Goal: Find specific page/section: Find specific page/section

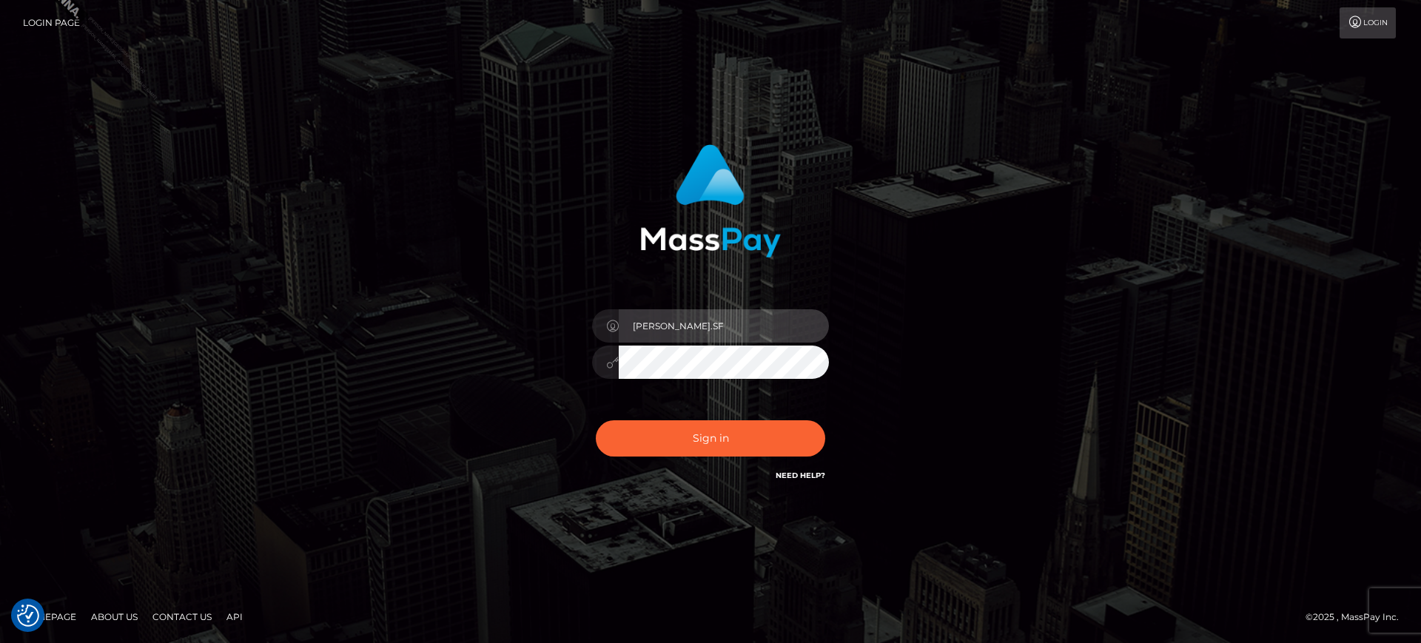
click at [703, 318] on input "marianne.SF" at bounding box center [724, 325] width 210 height 33
type input "[PERSON_NAME].B2S"
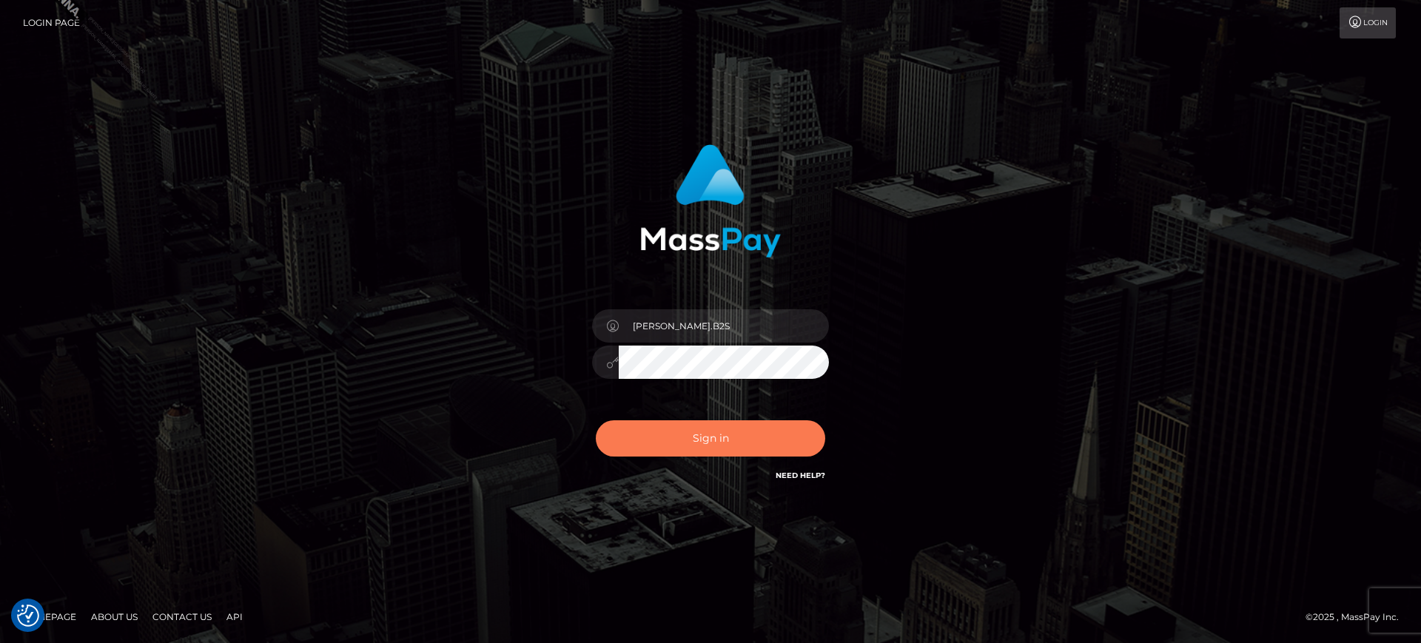
click at [678, 435] on button "Sign in" at bounding box center [710, 438] width 229 height 36
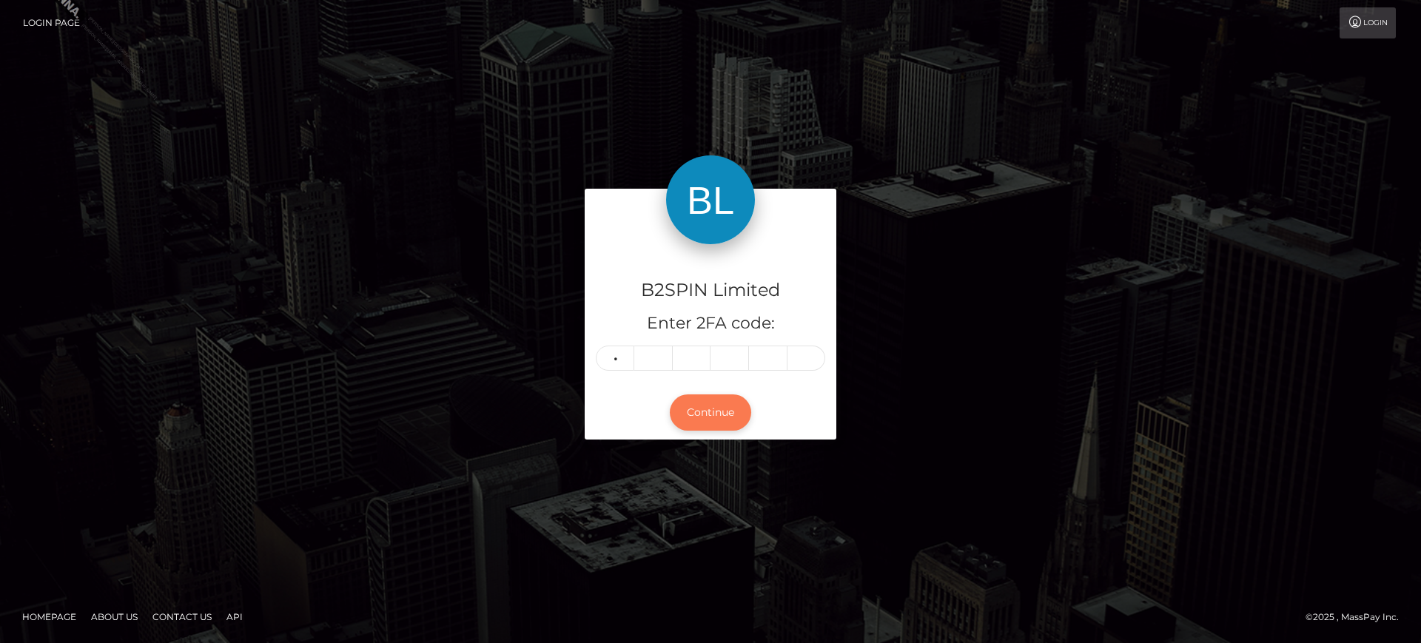
type input "7"
type input "1"
type input "3"
type input "2"
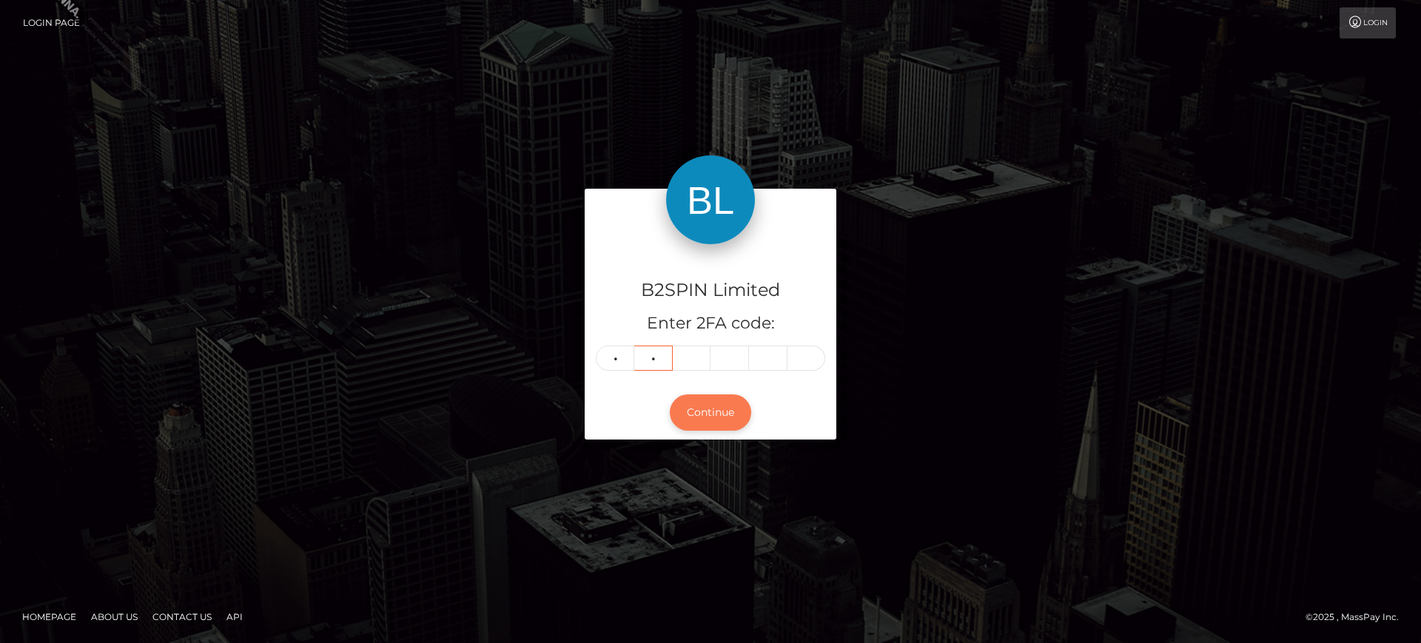
type input "4"
type input "3"
type input "2"
type input "6"
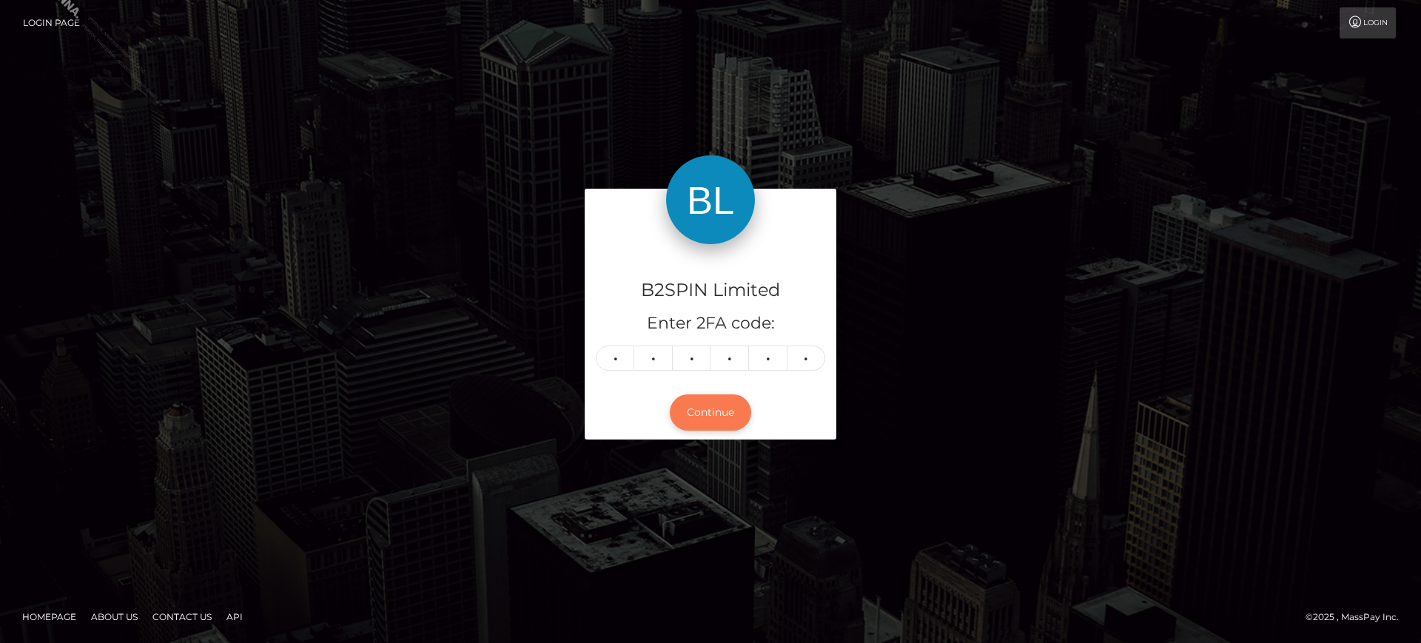
click at [743, 411] on button "Continue" at bounding box center [710, 412] width 81 height 36
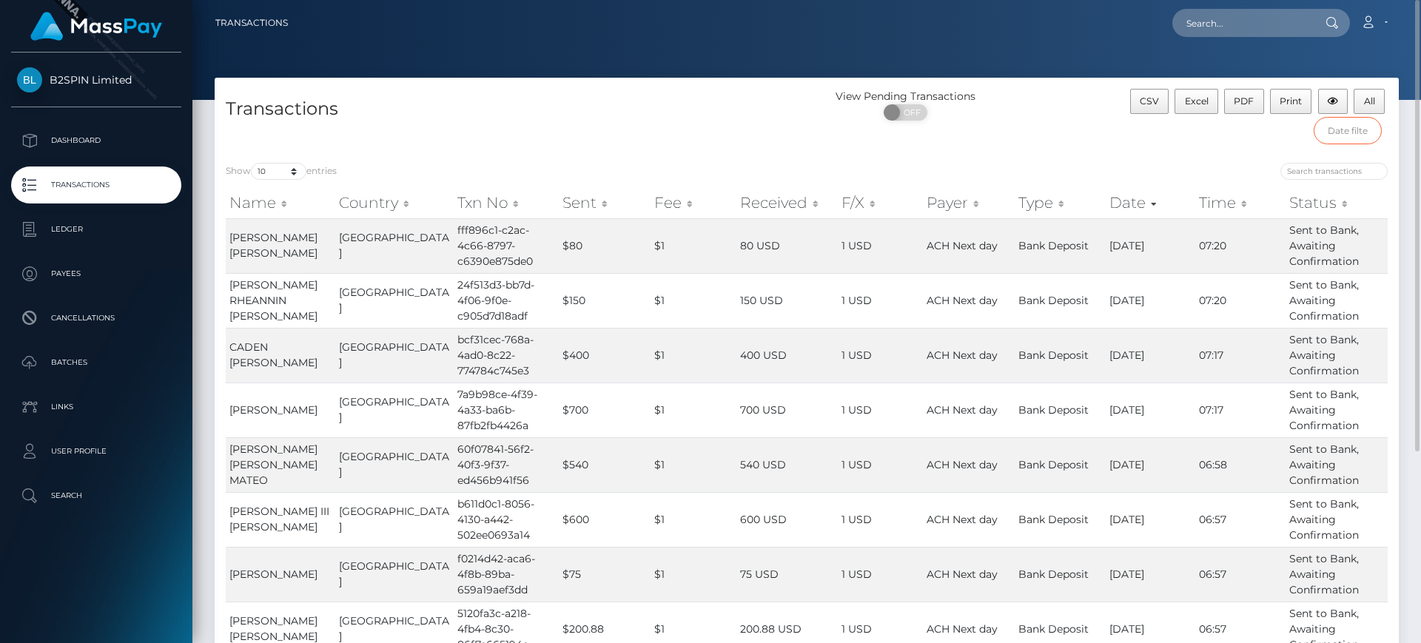
click at [1344, 127] on input "text" at bounding box center [1348, 130] width 69 height 27
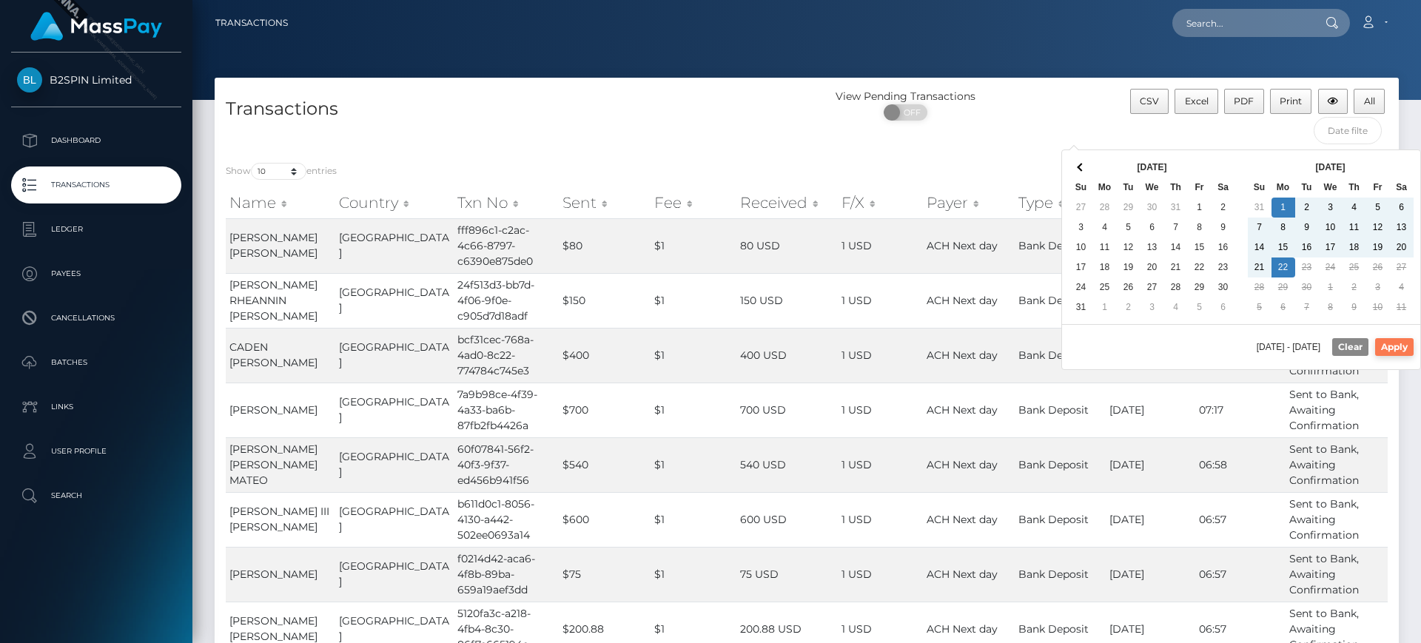
click at [1398, 355] on button "Apply" at bounding box center [1394, 347] width 38 height 18
type input "09/01/2025 - 09/22/2025"
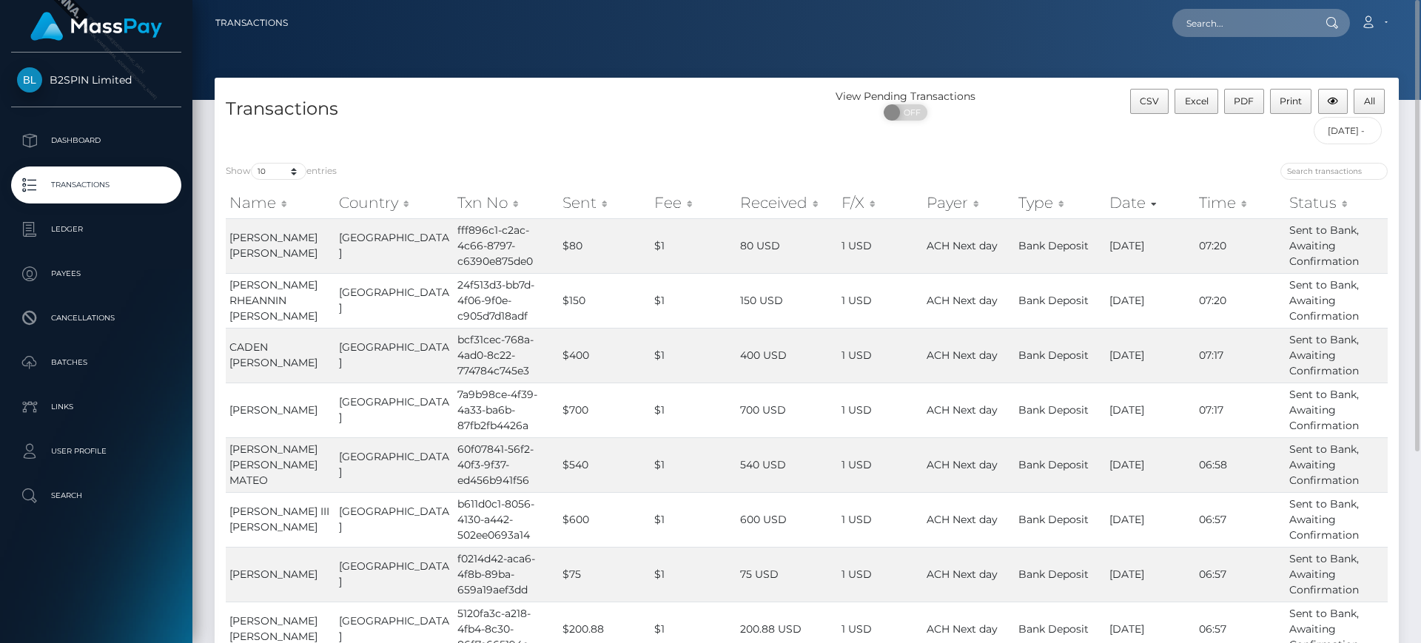
click at [306, 178] on label "Show 10 25 50 100 250 500 1,000 3,500 entries" at bounding box center [281, 171] width 111 height 17
click at [306, 178] on select "10 25 50 100 250 500 1,000 3,500" at bounding box center [279, 171] width 56 height 17
click at [292, 174] on select "10 25 50 100 250 500 1,000 3,500" at bounding box center [279, 171] width 56 height 17
click at [807, 110] on div "ON OFF" at bounding box center [906, 116] width 198 height 24
click at [1372, 104] on span "All" at bounding box center [1369, 100] width 11 height 11
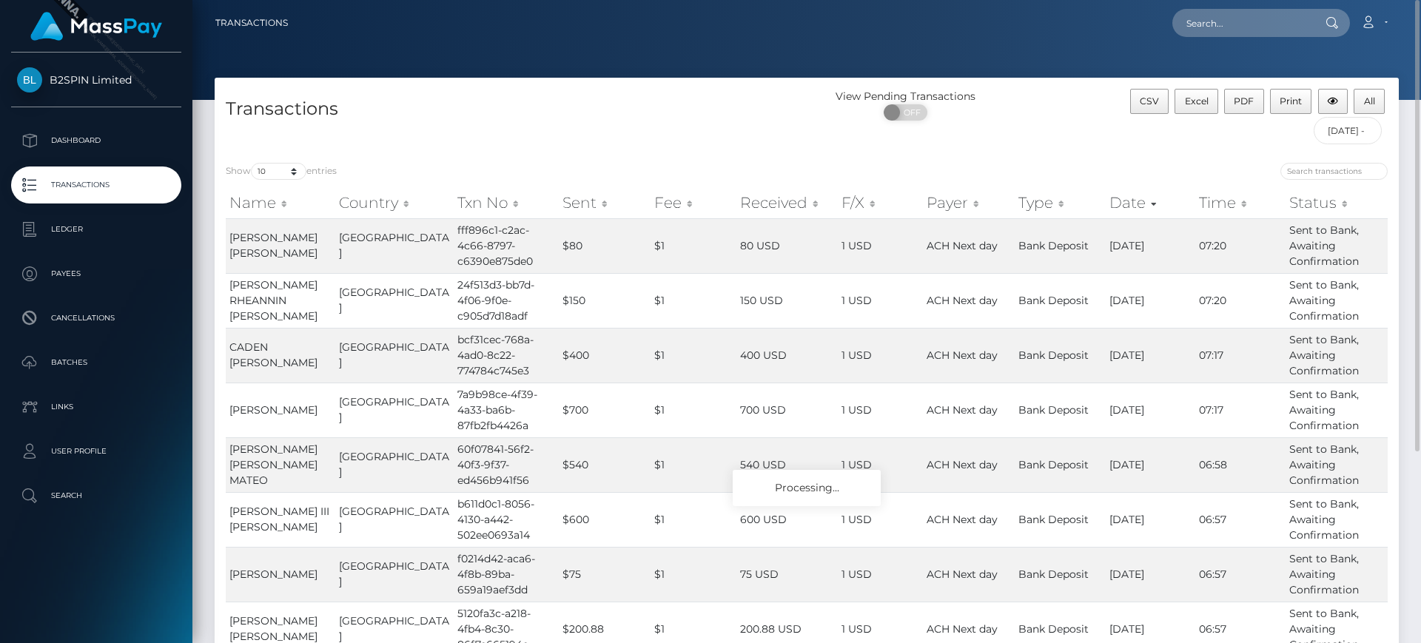
click at [1146, 138] on div "CSV Excel PDF Print All 09/01/2025 - 09/22/2025" at bounding box center [1251, 120] width 296 height 63
click at [1368, 93] on button "All" at bounding box center [1369, 101] width 31 height 25
click at [1112, 109] on div "CSV Excel PDF Print All 09/01/2025 - 09/22/2025" at bounding box center [1251, 120] width 296 height 63
click at [1346, 151] on div "CSV Excel PDF Print All 09/01/2025 - 09/22/2025" at bounding box center [1251, 120] width 296 height 63
click at [1351, 131] on input "09/01/2025 - 09/22/2025" at bounding box center [1348, 130] width 69 height 27
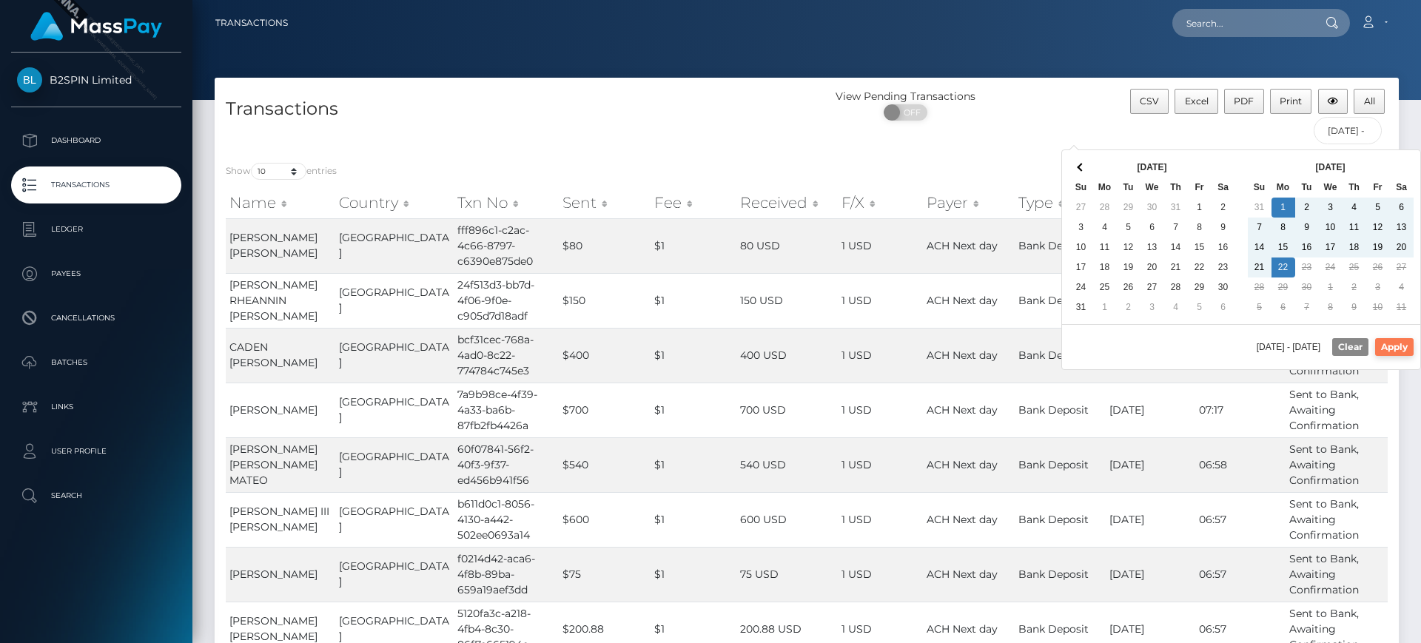
click at [1398, 348] on button "Apply" at bounding box center [1394, 347] width 38 height 18
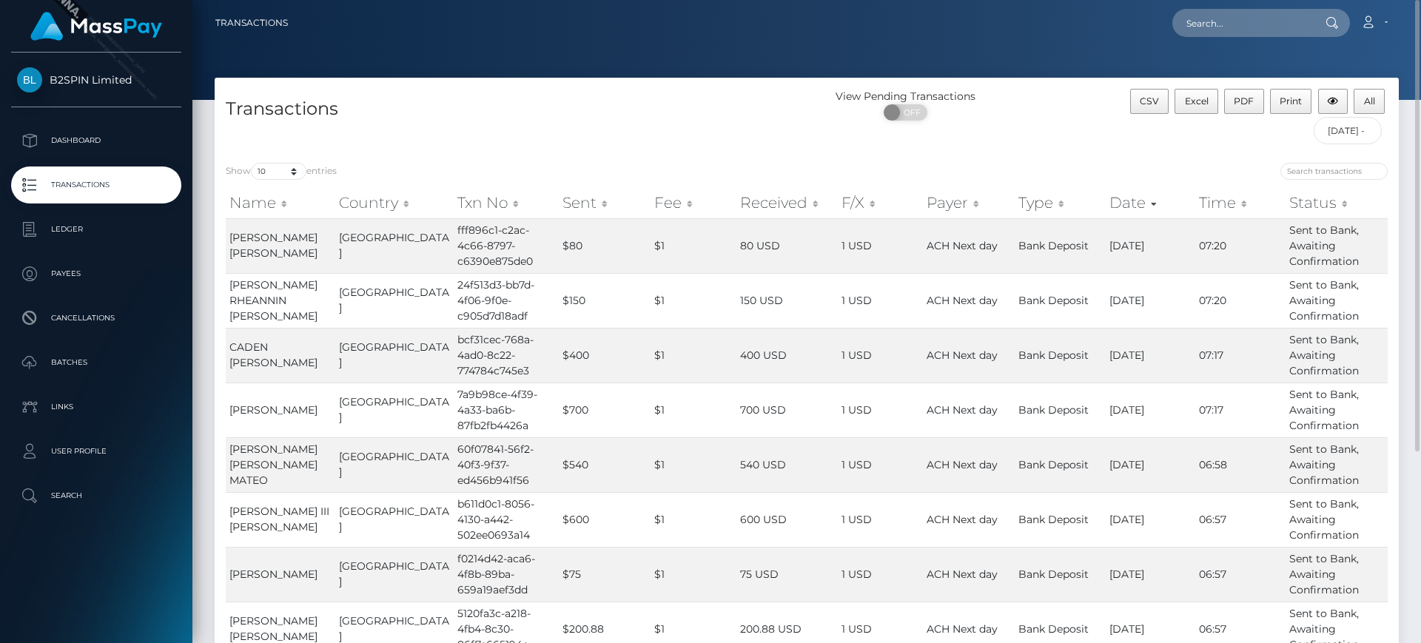
click at [958, 161] on div "Show 10 25 50 100 250 500 1,000 3,500 entries Name Country Txn No Sent Fee Rece…" at bounding box center [807, 489] width 1184 height 675
click at [1364, 106] on span "All" at bounding box center [1369, 100] width 11 height 11
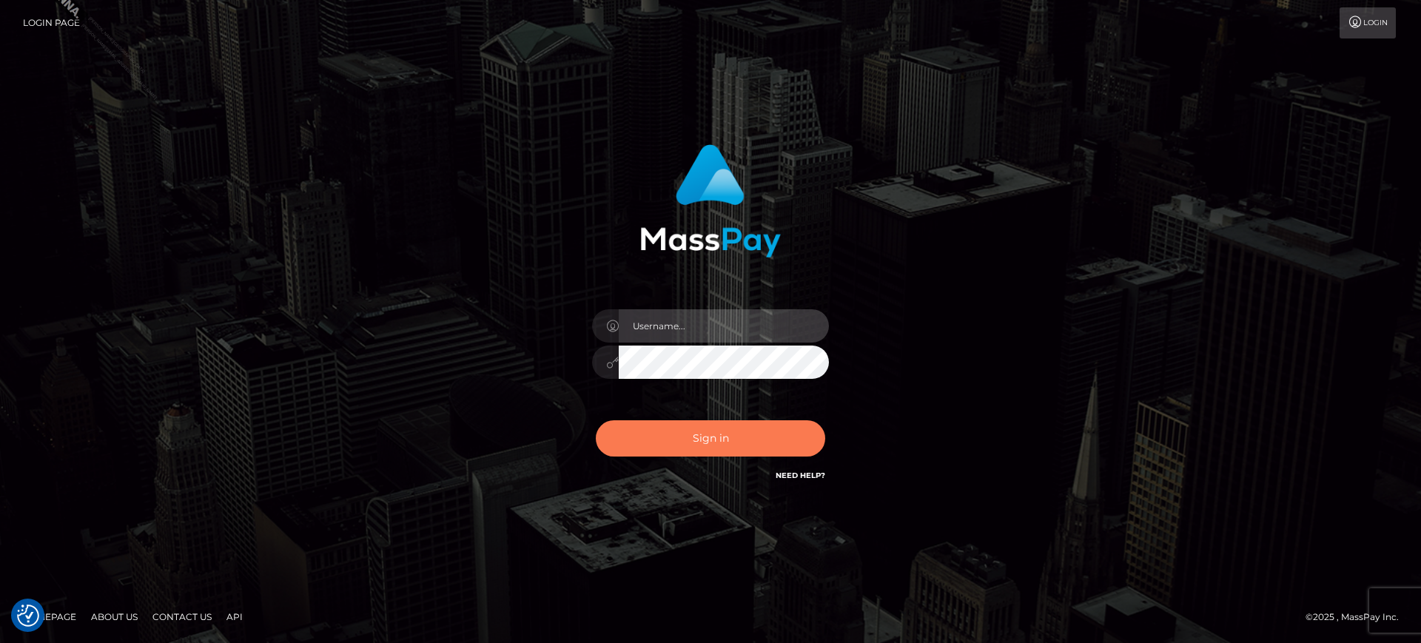
type input "[PERSON_NAME].B2S"
click at [665, 447] on button "Sign in" at bounding box center [710, 438] width 229 height 36
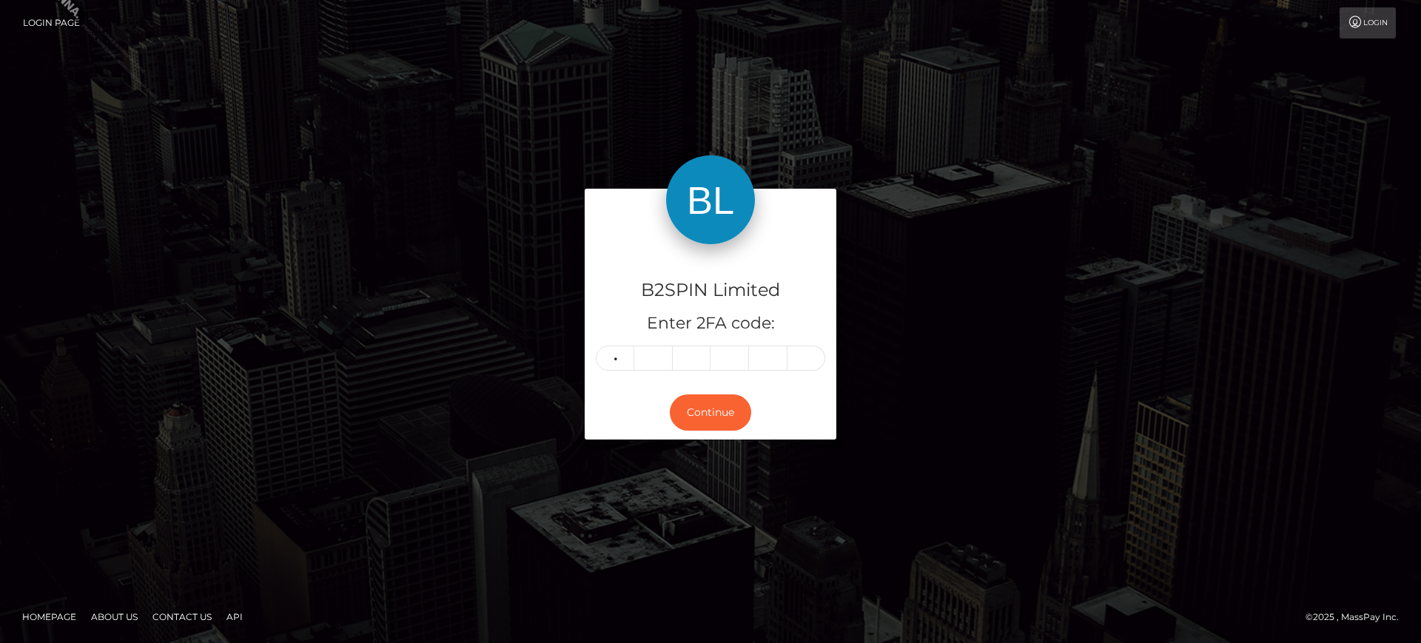
type input "0"
type input "9"
type input "3"
type input "6"
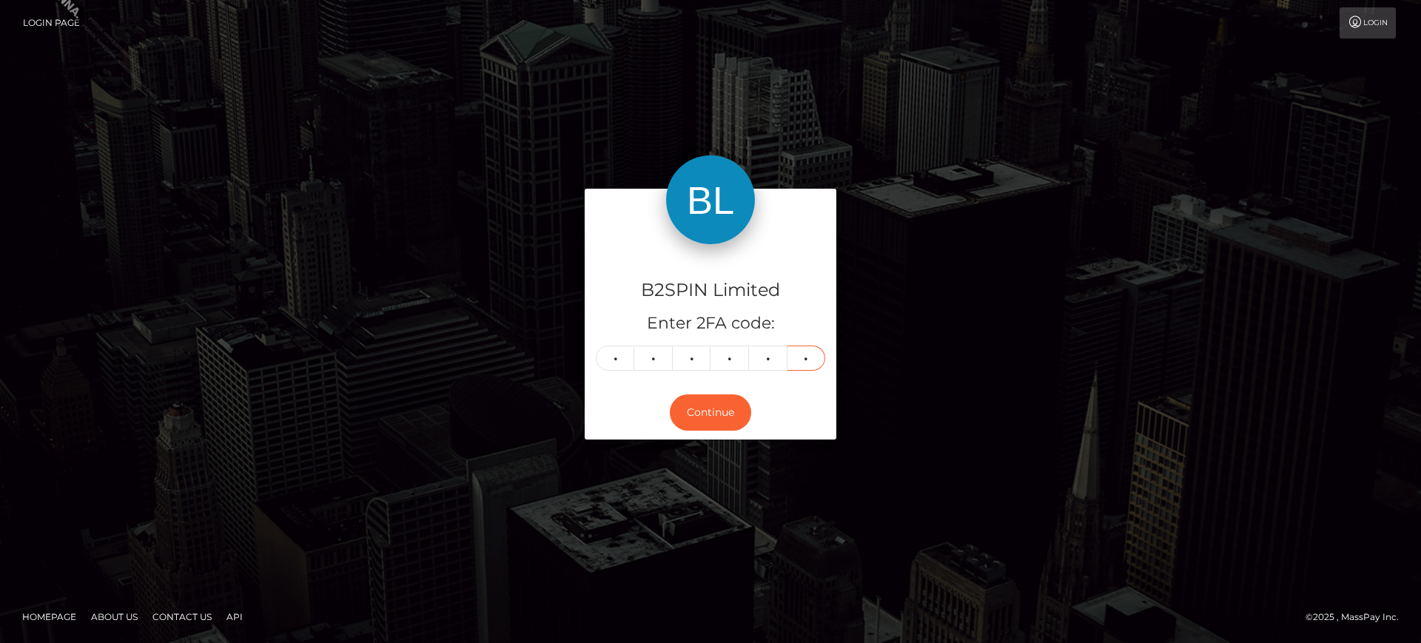
type input "1"
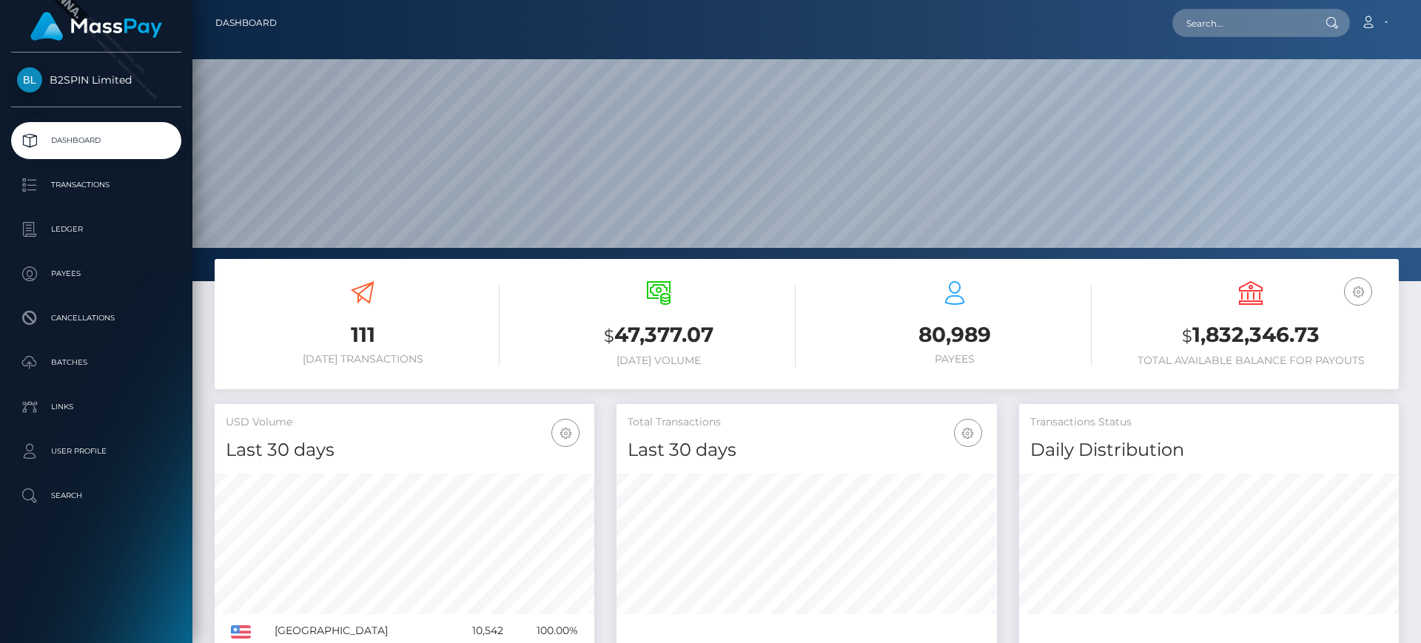
scroll to position [263, 380]
click at [118, 227] on p "Ledger" at bounding box center [96, 229] width 158 height 22
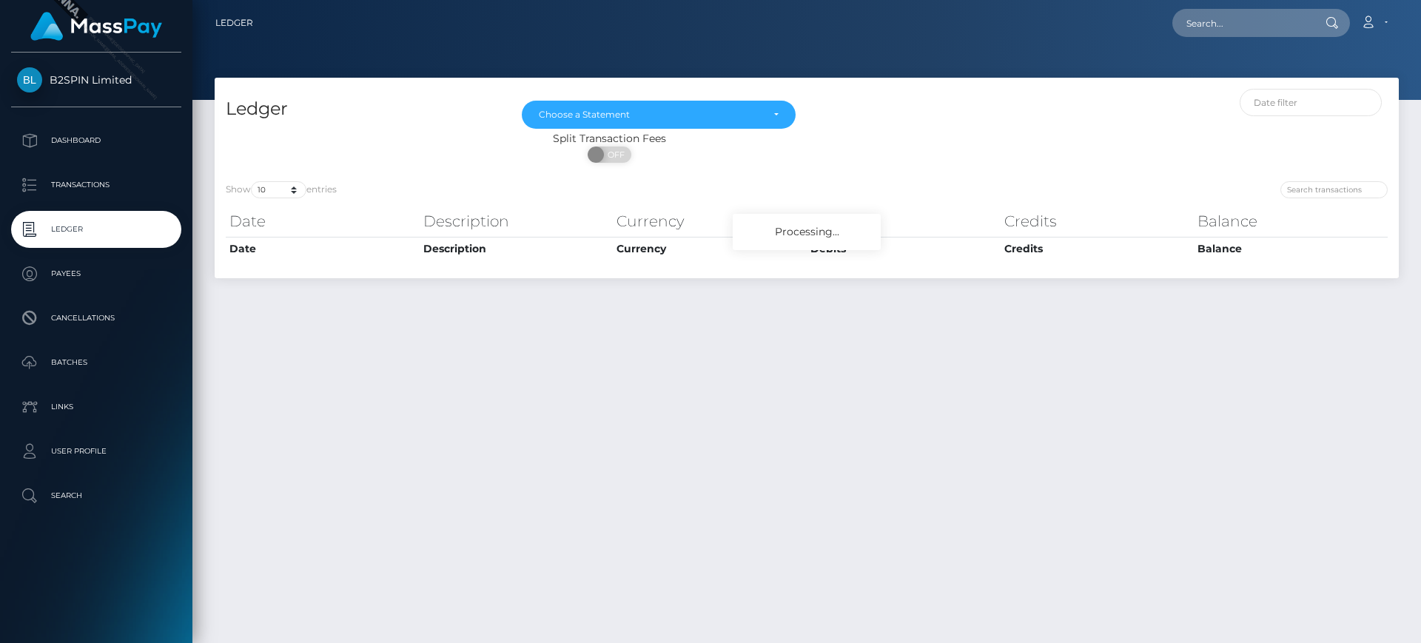
scroll to position [38, 0]
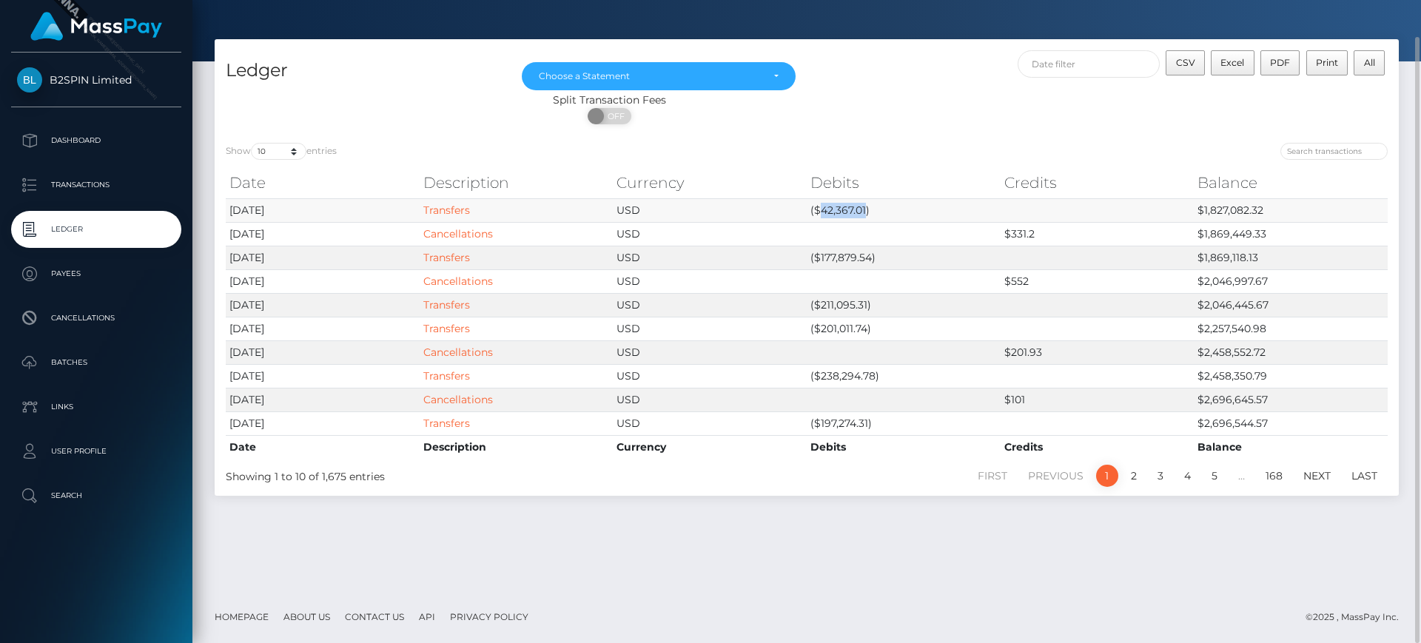
drag, startPoint x: 819, startPoint y: 208, endPoint x: 867, endPoint y: 207, distance: 48.1
click at [867, 207] on td "($42,367.01)" at bounding box center [904, 210] width 194 height 24
copy td "42,367.01"
drag, startPoint x: 1205, startPoint y: 210, endPoint x: 1267, endPoint y: 209, distance: 62.2
click at [1267, 209] on td "$1,827,082.32" at bounding box center [1291, 210] width 194 height 24
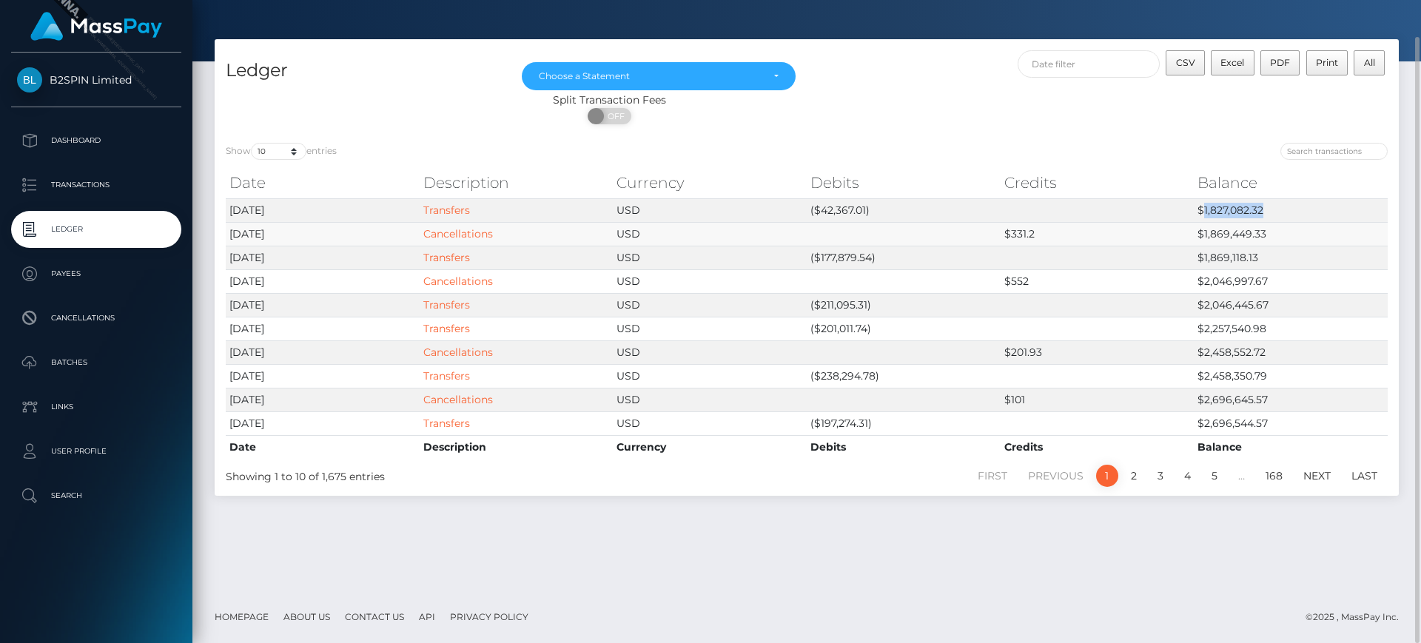
copy td "1,827,082.32"
